Goal: Information Seeking & Learning: Learn about a topic

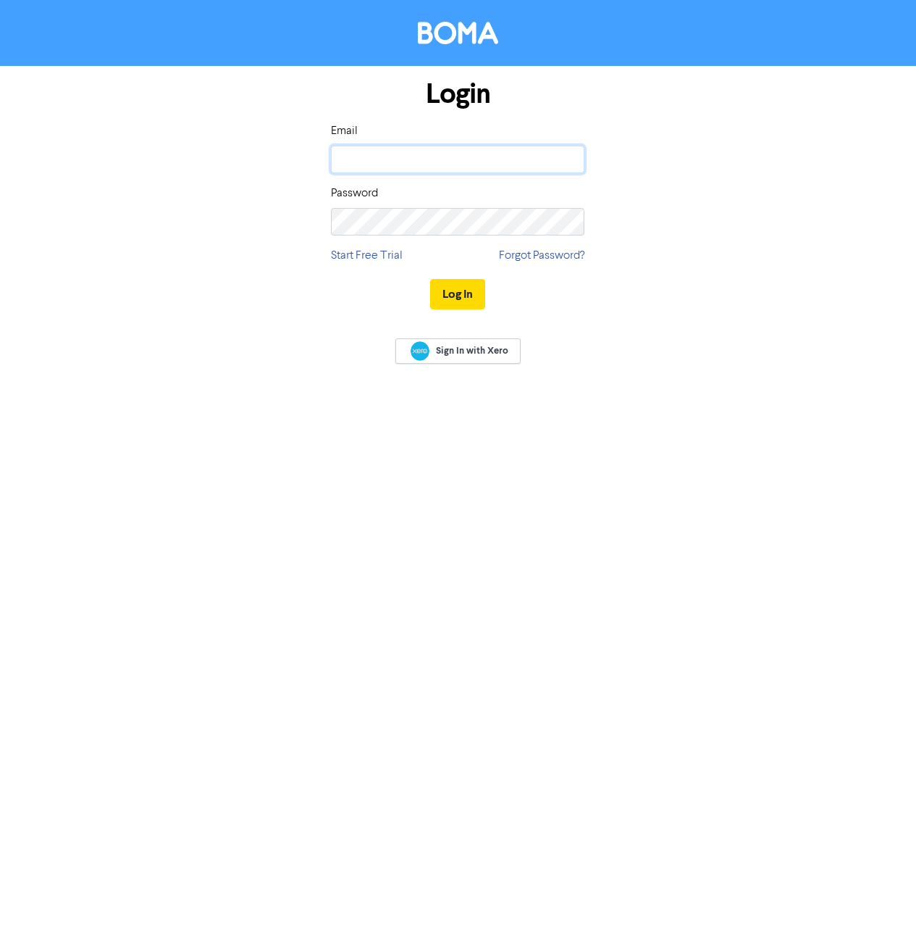
click at [477, 152] on input "email" at bounding box center [458, 160] width 254 height 28
click at [566, 159] on img at bounding box center [571, 158] width 25 height 25
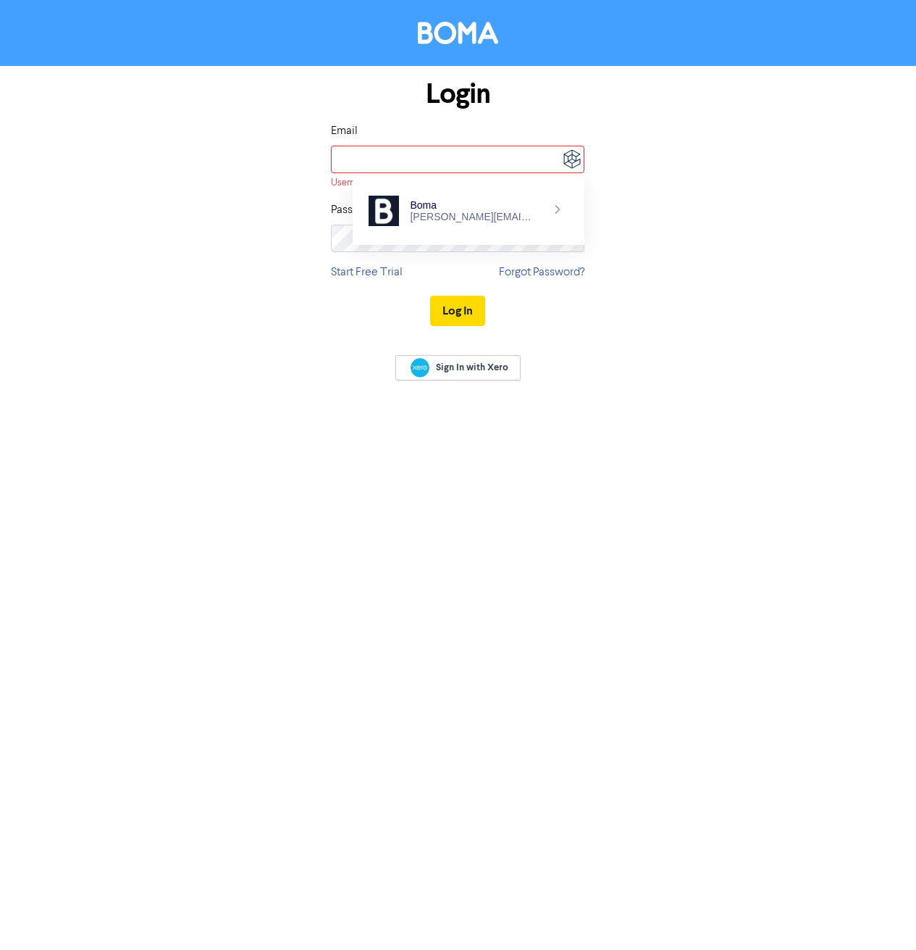
click at [552, 209] on img at bounding box center [558, 210] width 12 height 12
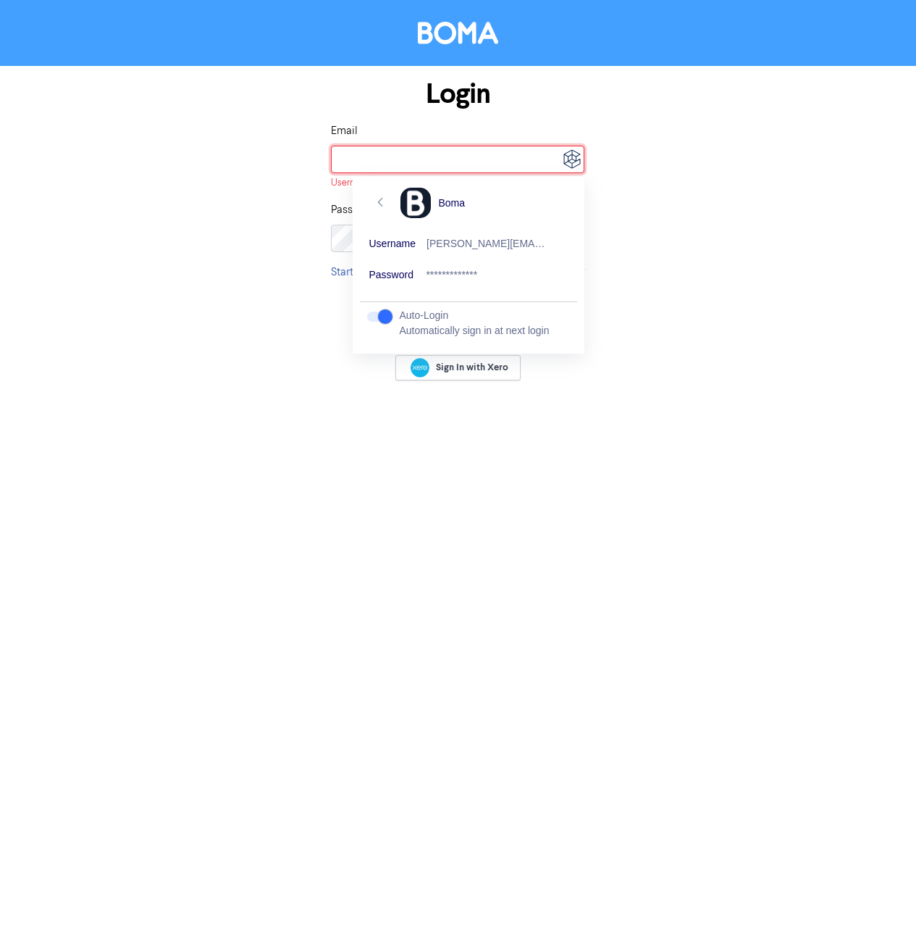
type input "[PERSON_NAME][EMAIL_ADDRESS][DOMAIN_NAME]"
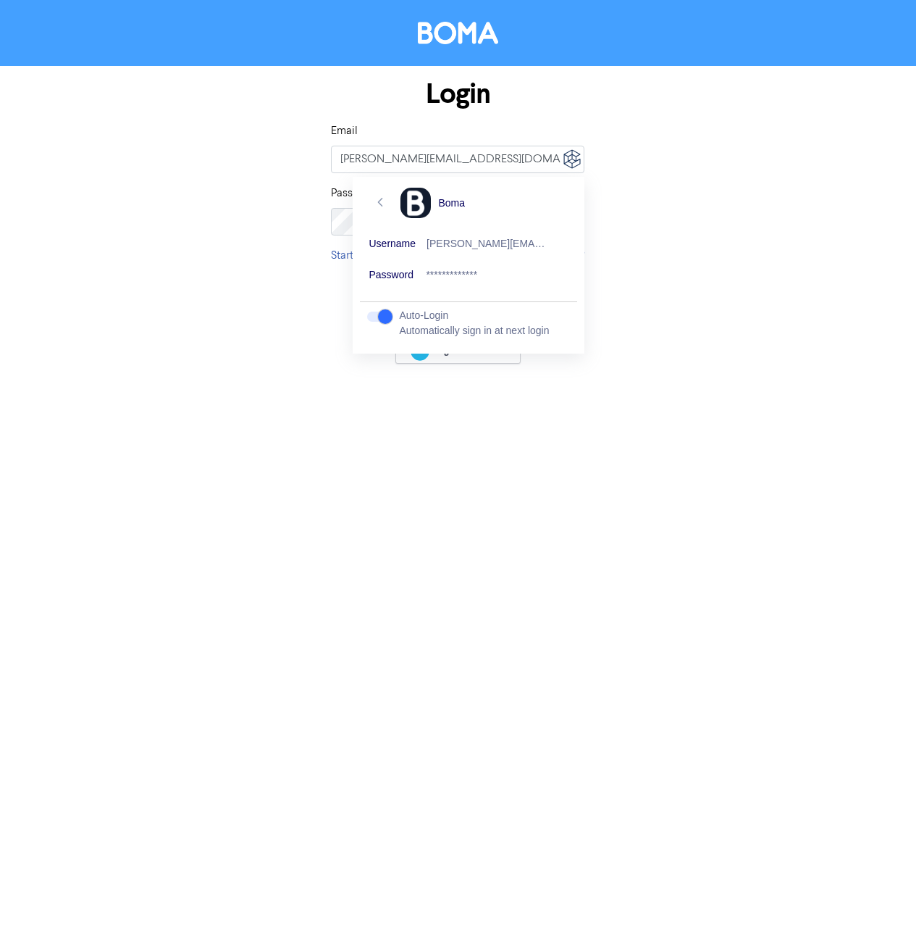
click at [514, 235] on div "Username [PERSON_NAME][EMAIL_ADDRESS][DOMAIN_NAME]" at bounding box center [468, 244] width 217 height 31
click at [635, 239] on div "Login Email [PERSON_NAME][EMAIL_ADDRESS][DOMAIN_NAME] Password Start Free Trial…" at bounding box center [459, 195] width 826 height 258
